Goal: Browse casually

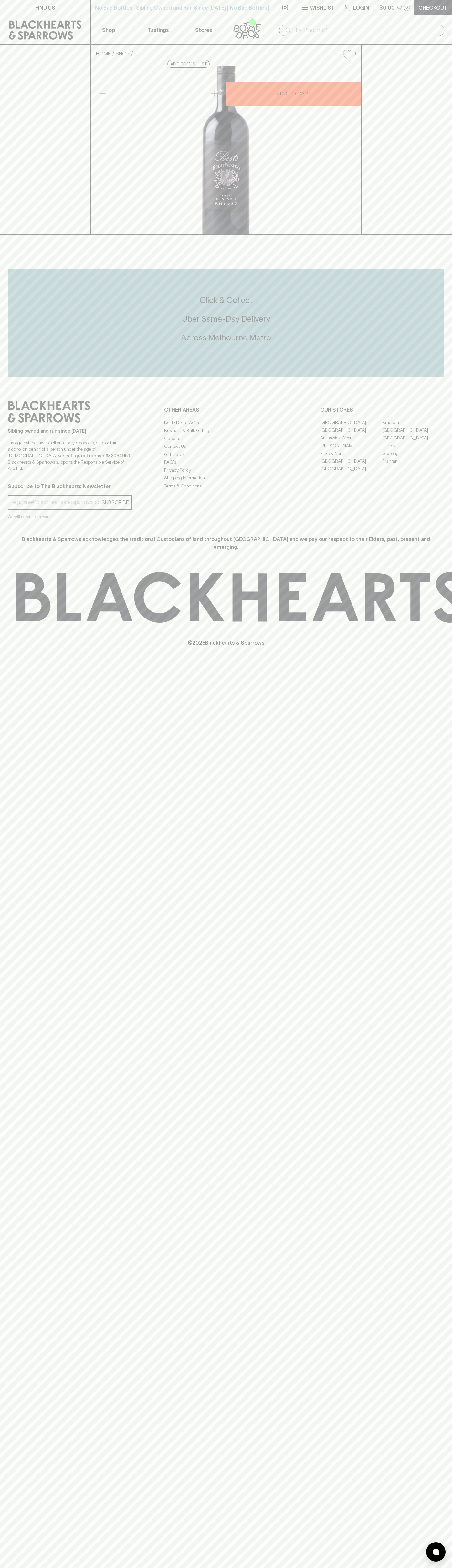
click at [162, 12] on div "| No Bad Bottles | Sibling Owned and Run Since [DATE] | No Bad Bottles | Siblin…" at bounding box center [180, 7] width 181 height 15
click at [431, 556] on div "Blackhearts & Sparrows acknowledges the traditional Custodians of land througho…" at bounding box center [226, 543] width 436 height 26
click at [363, 1567] on html "FIND US | No Bad Bottles | Sibling Owned and Run Since [DATE] | No Bad Bottles …" at bounding box center [226, 784] width 452 height 1568
click at [4, 488] on div "Sibling owned and run since [DATE] It is against the law to sell or supply alco…" at bounding box center [226, 460] width 452 height 140
